Goal: Transaction & Acquisition: Purchase product/service

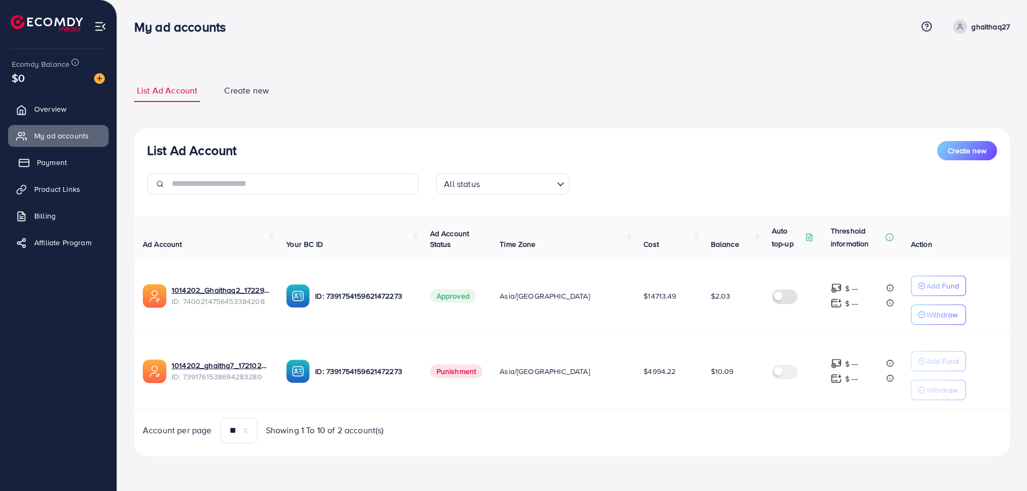
click at [61, 161] on span "Payment" at bounding box center [52, 162] width 30 height 11
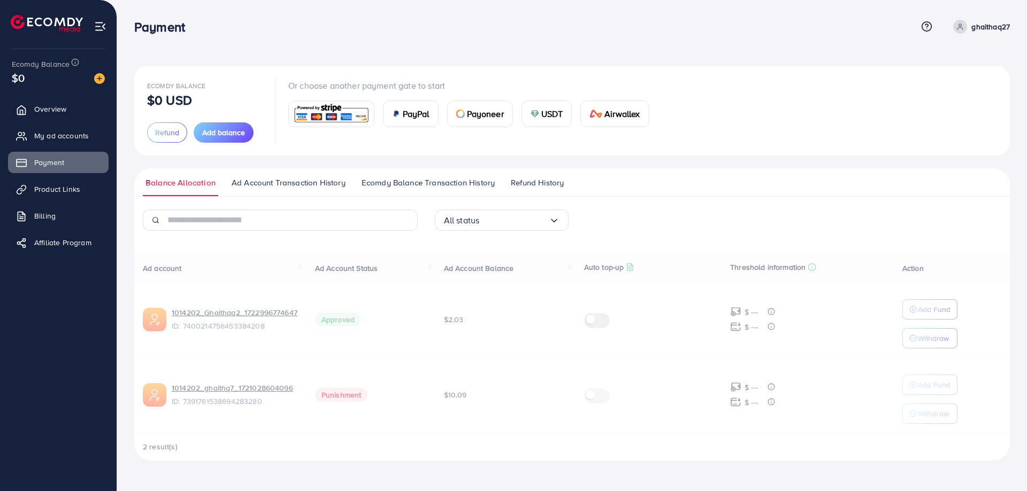
click at [240, 149] on div "Ecomdy Balance $0 USD Refund Add balance Or choose another payment gate to star…" at bounding box center [571, 110] width 875 height 89
click at [236, 128] on span "Add balance" at bounding box center [223, 132] width 43 height 11
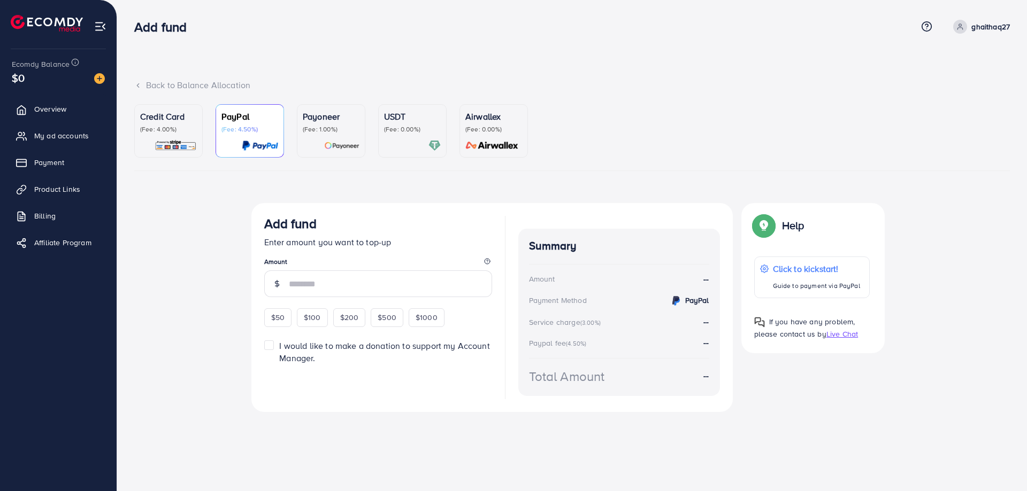
click at [168, 119] on p "Credit Card" at bounding box center [168, 116] width 57 height 13
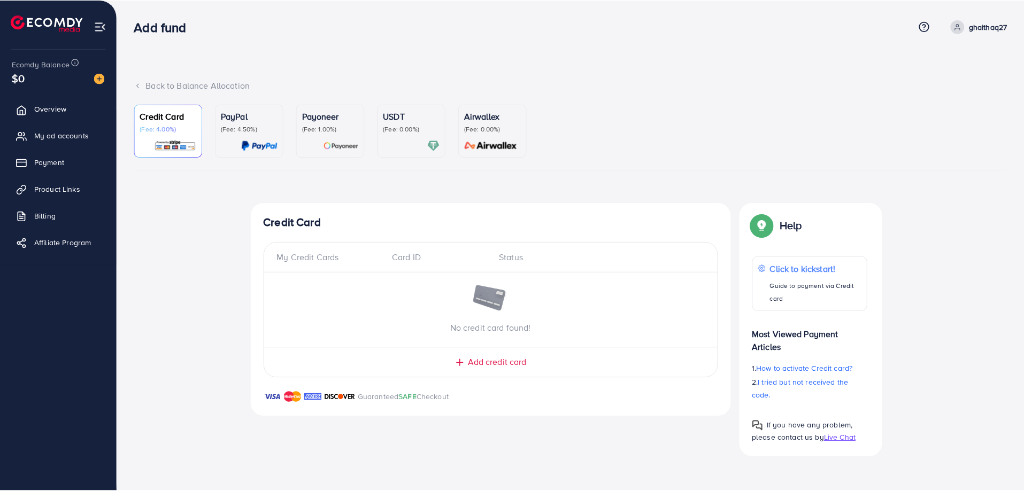
scroll to position [212, 0]
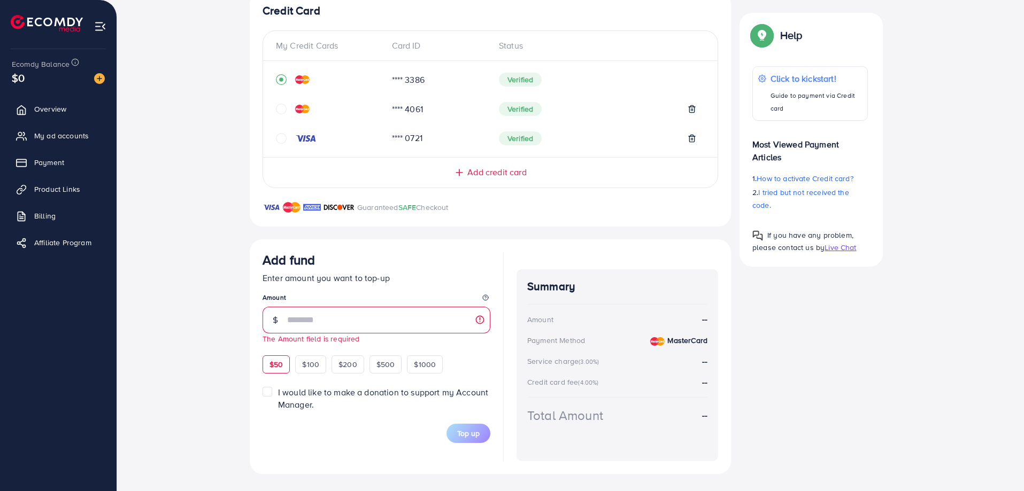
click at [283, 353] on div "$50 $100 $200 $500 $1000" at bounding box center [372, 363] width 219 height 21
click at [281, 369] on span "$50" at bounding box center [275, 364] width 13 height 11
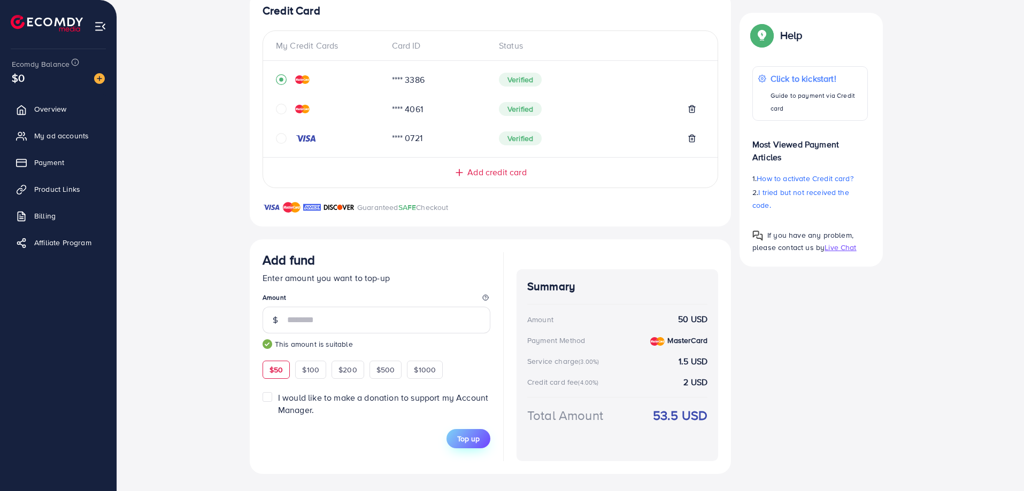
click at [456, 437] on button "Top up" at bounding box center [468, 438] width 44 height 19
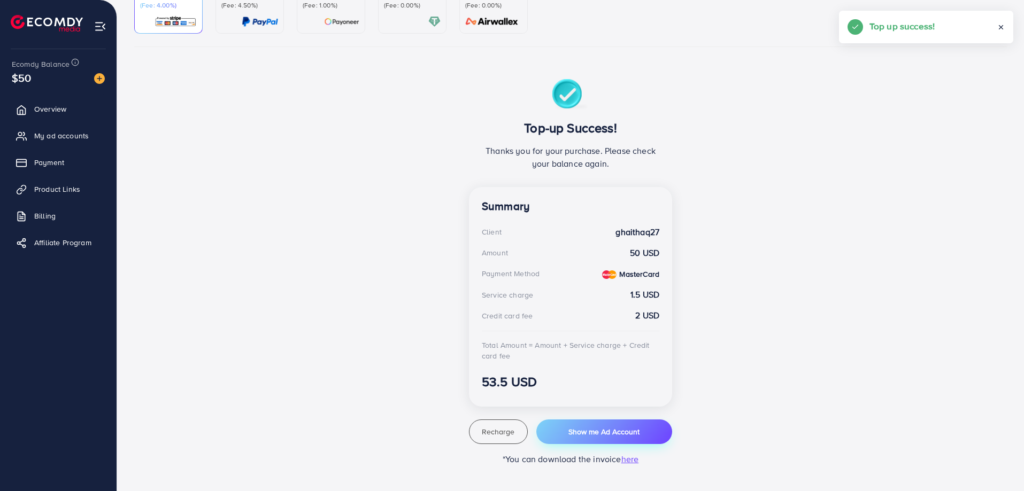
click at [636, 433] on span "Show me Ad Account" at bounding box center [603, 432] width 71 height 11
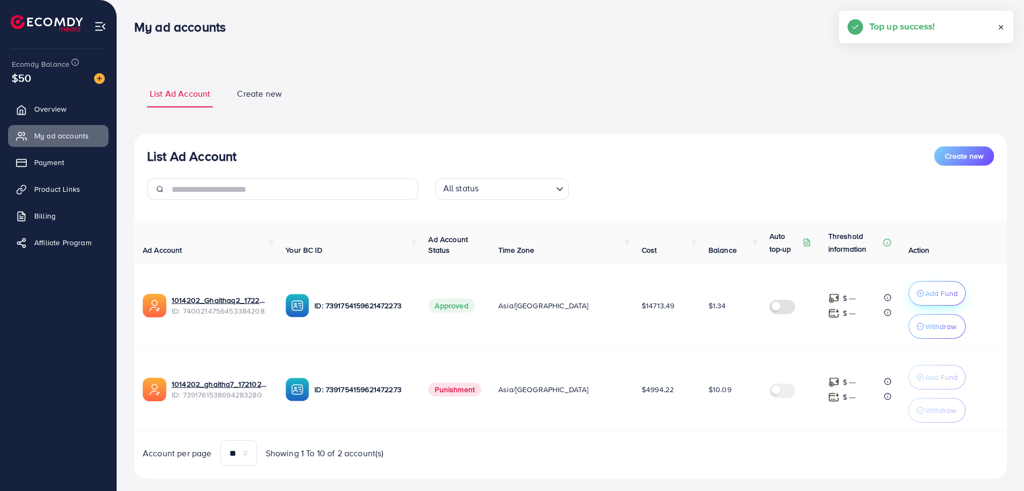
click at [909, 284] on button "Add Fund" at bounding box center [936, 293] width 57 height 25
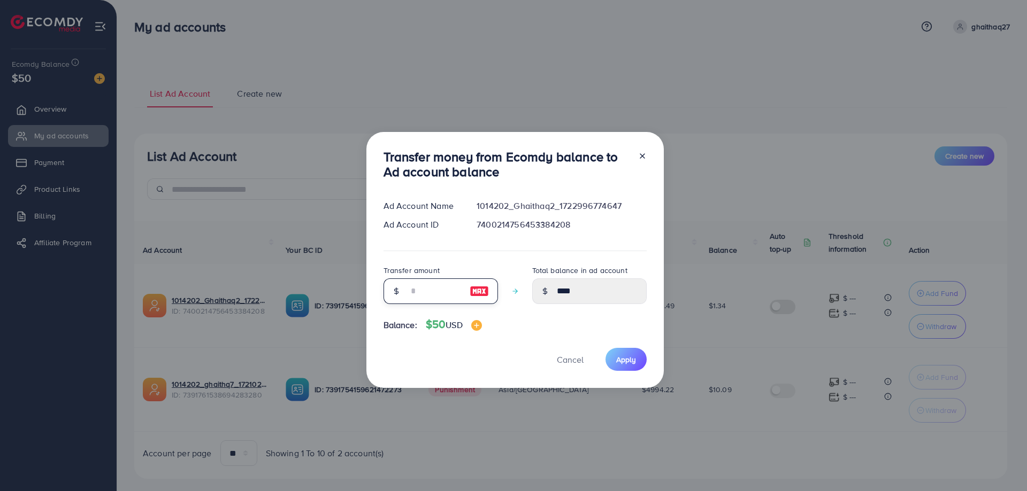
click at [431, 296] on input "number" at bounding box center [434, 292] width 53 height 26
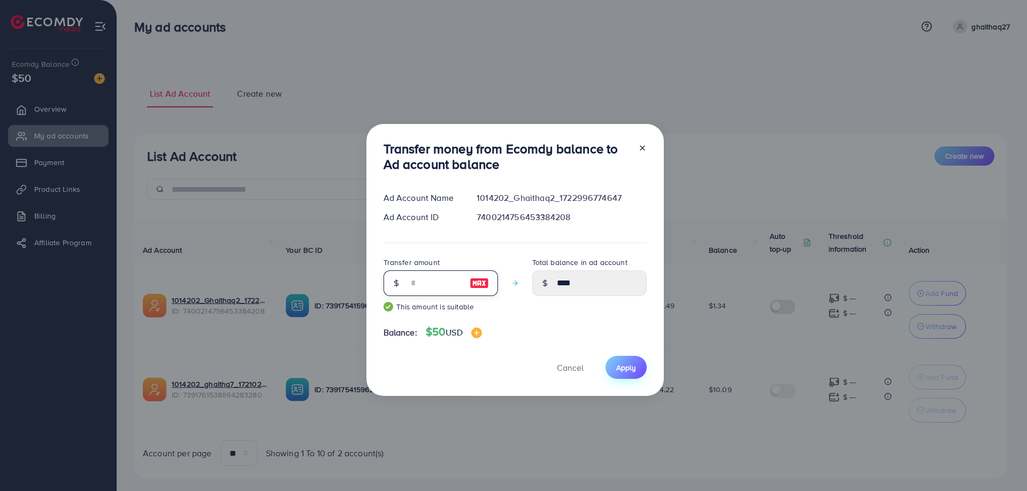
type input "**"
click at [620, 365] on span "Apply" at bounding box center [626, 367] width 20 height 11
